Goal: Find contact information: Find contact information

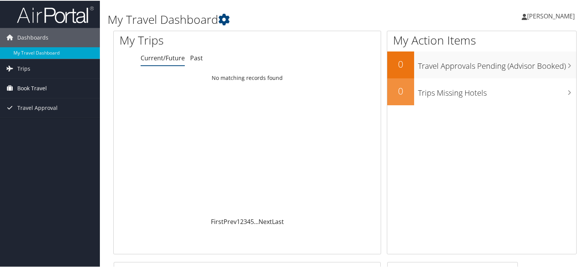
click at [31, 86] on span "Book Travel" at bounding box center [32, 87] width 30 height 19
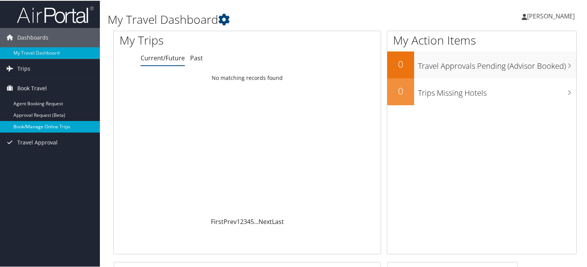
click at [35, 126] on link "Book/Manage Online Trips" at bounding box center [50, 126] width 100 height 12
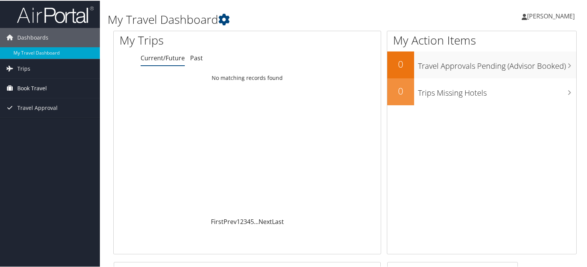
click at [40, 89] on span "Book Travel" at bounding box center [32, 87] width 30 height 19
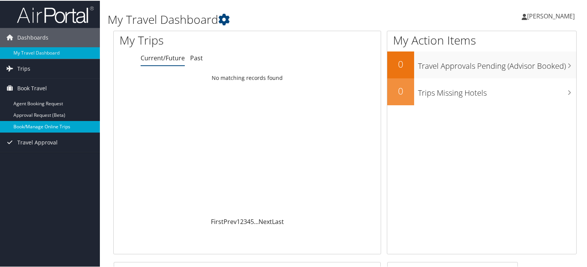
click at [40, 123] on link "Book/Manage Online Trips" at bounding box center [50, 126] width 100 height 12
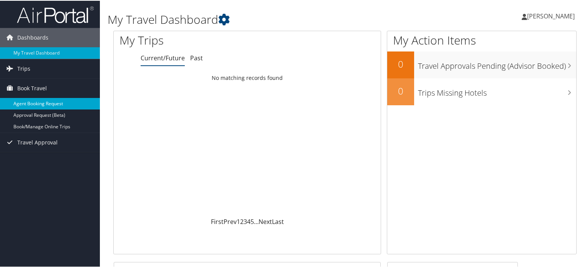
click at [45, 102] on link "Agent Booking Request" at bounding box center [50, 103] width 100 height 12
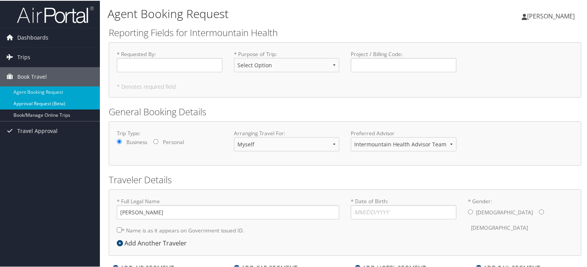
click at [38, 104] on link "Approval Request (Beta)" at bounding box center [50, 103] width 100 height 12
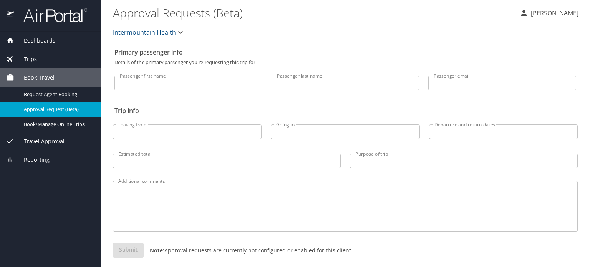
click at [50, 18] on img at bounding box center [51, 15] width 72 height 15
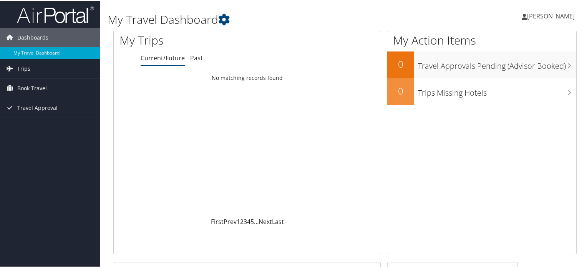
click at [540, 19] on span "[PERSON_NAME]" at bounding box center [551, 15] width 48 height 8
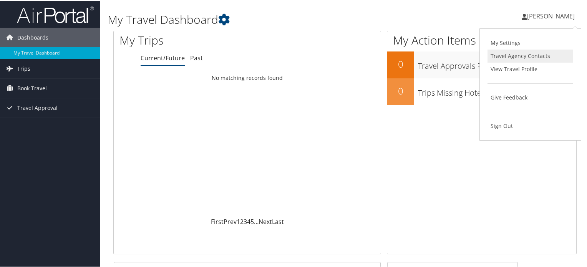
click at [522, 53] on link "Travel Agency Contacts" at bounding box center [530, 55] width 86 height 13
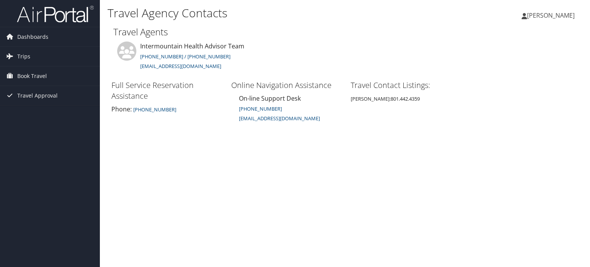
click at [538, 18] on span "[PERSON_NAME]" at bounding box center [551, 15] width 48 height 8
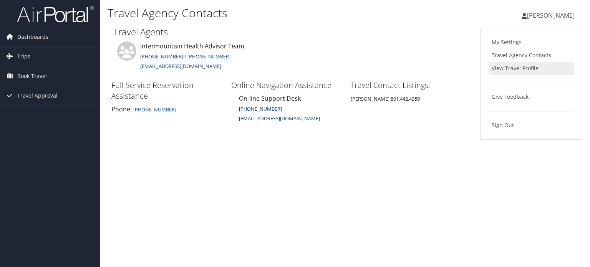
click at [521, 70] on link "View Travel Profile" at bounding box center [532, 68] width 86 height 13
